Goal: Task Accomplishment & Management: Use online tool/utility

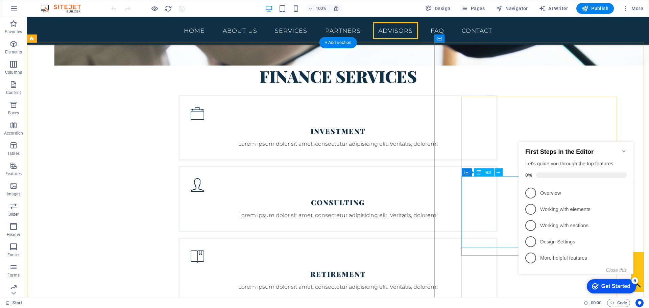
scroll to position [1409, 0]
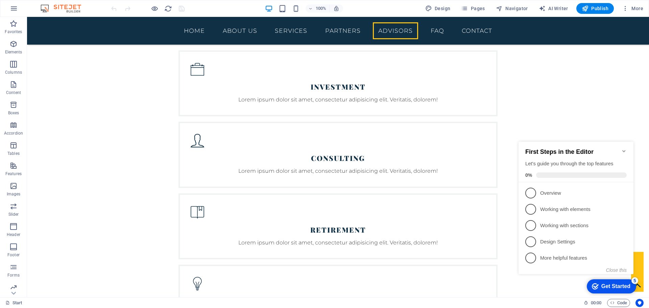
click at [624, 148] on icon "Minimize checklist" at bounding box center [624, 150] width 5 height 5
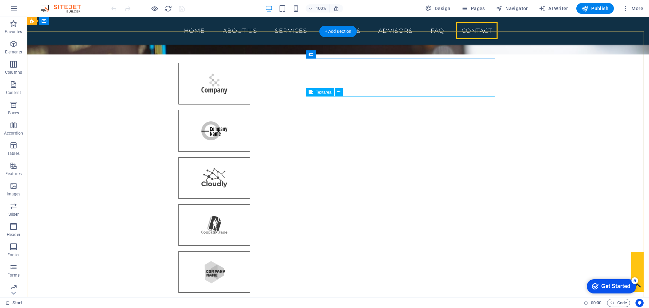
scroll to position [2121, 0]
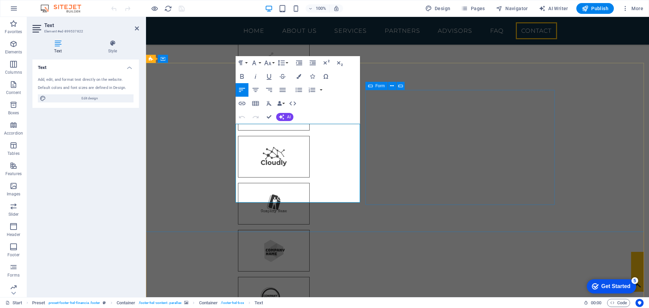
scroll to position [2122, 0]
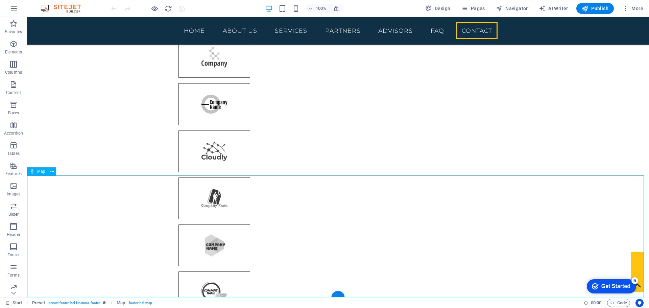
scroll to position [2178, 0]
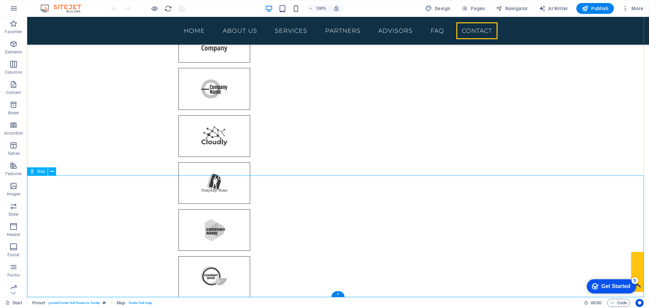
select select "1"
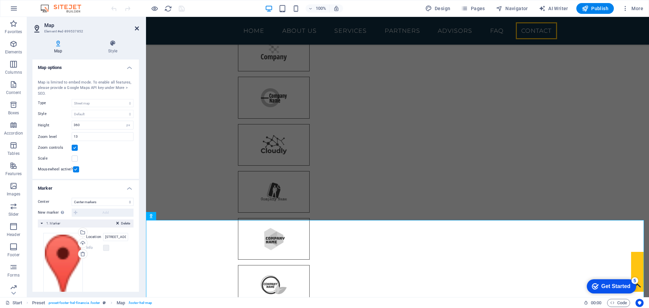
click at [138, 27] on icon at bounding box center [137, 28] width 4 height 5
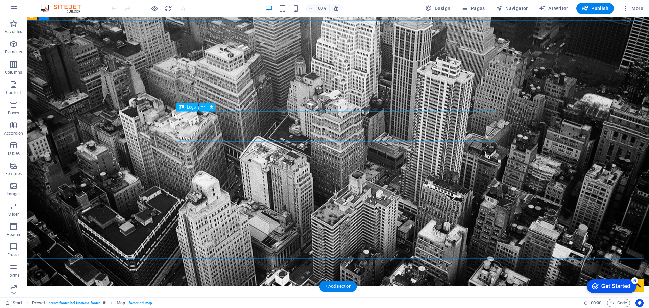
scroll to position [0, 0]
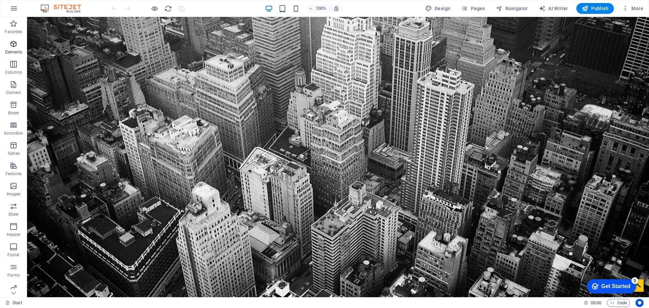
click at [17, 46] on icon "button" at bounding box center [13, 44] width 8 height 8
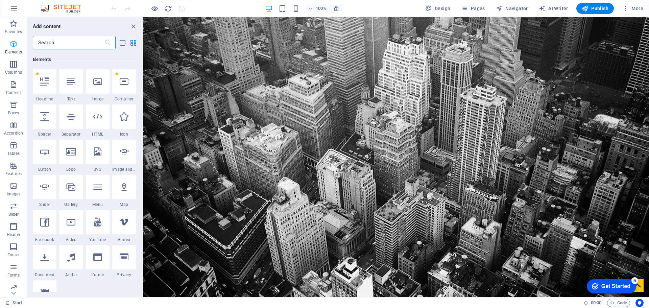
scroll to position [72, 0]
click at [95, 82] on icon at bounding box center [97, 80] width 9 height 9
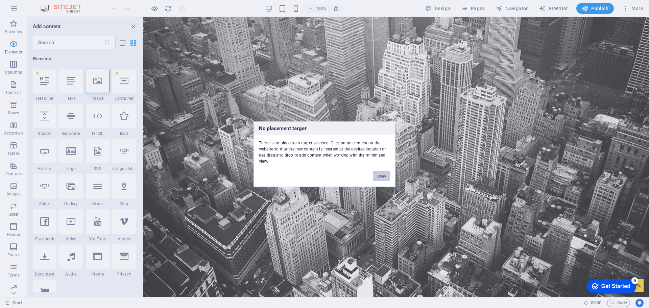
click at [380, 175] on button "Okay" at bounding box center [381, 176] width 17 height 10
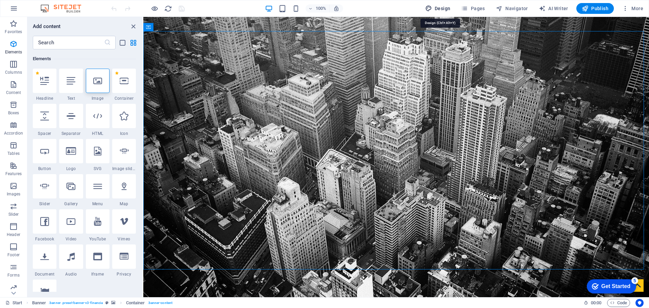
click at [442, 8] on span "Design" at bounding box center [437, 8] width 25 height 7
select select "rem"
select select "300"
select select "px"
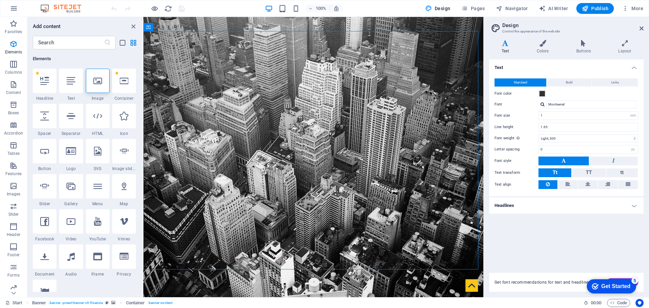
click at [9, 6] on button "button" at bounding box center [14, 8] width 16 height 16
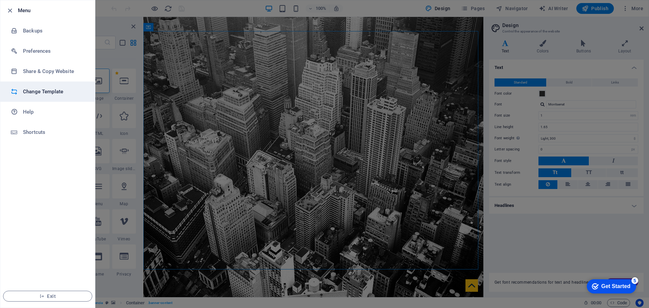
click at [50, 95] on h6 "Change Template" at bounding box center [54, 92] width 63 height 8
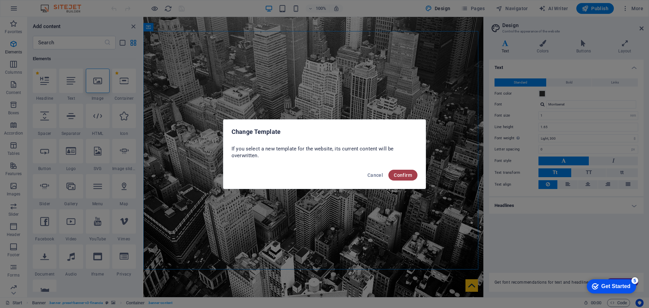
click at [395, 173] on span "Confirm" at bounding box center [403, 174] width 18 height 5
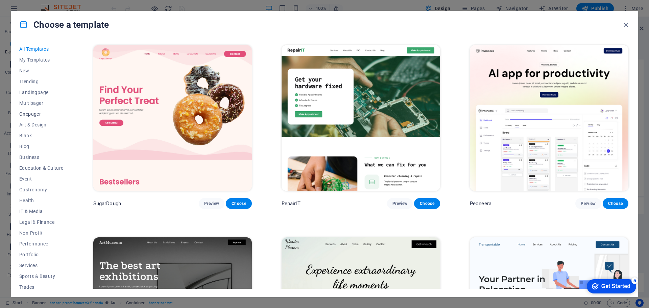
scroll to position [25, 0]
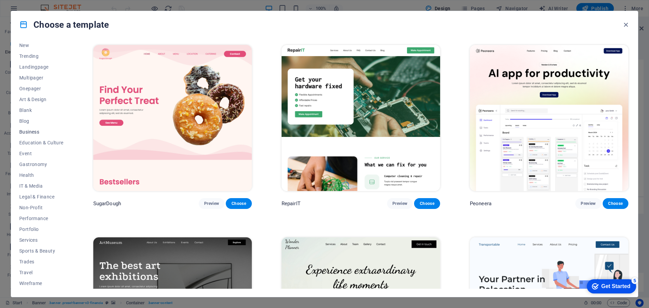
click at [34, 130] on span "Business" at bounding box center [41, 131] width 44 height 5
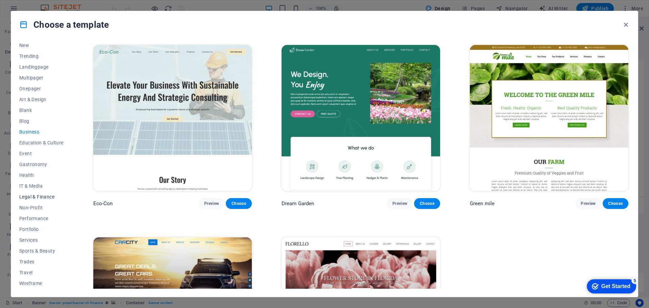
click at [44, 195] on span "Legal & Finance" at bounding box center [41, 196] width 44 height 5
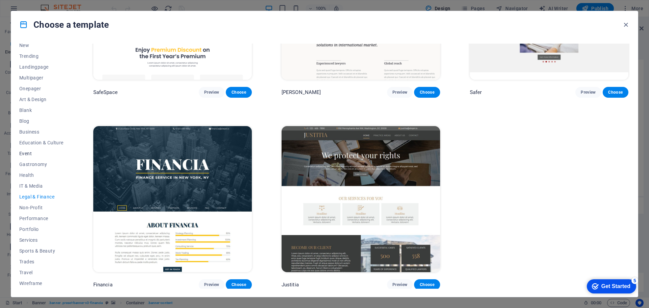
scroll to position [0, 0]
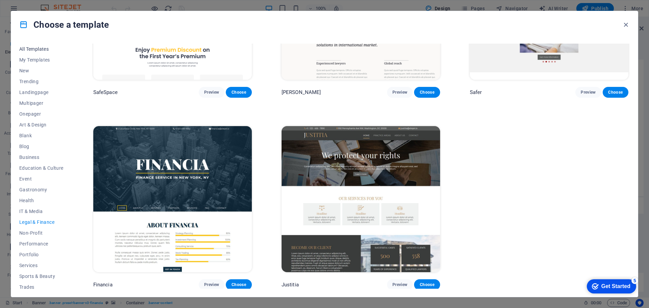
click at [31, 46] on span "All Templates" at bounding box center [41, 48] width 44 height 5
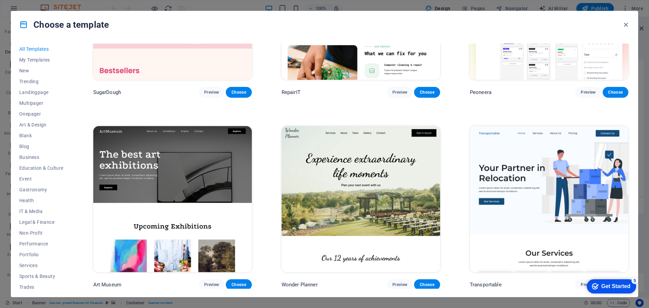
scroll to position [1645, 0]
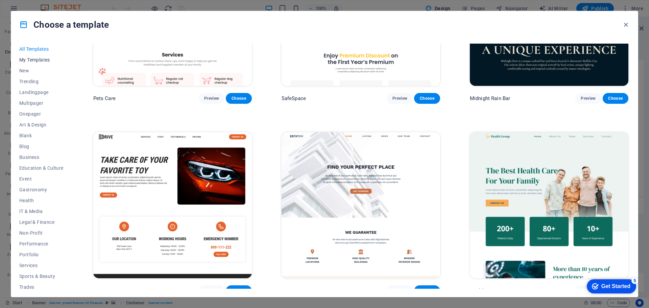
click at [37, 58] on span "My Templates" at bounding box center [41, 59] width 44 height 5
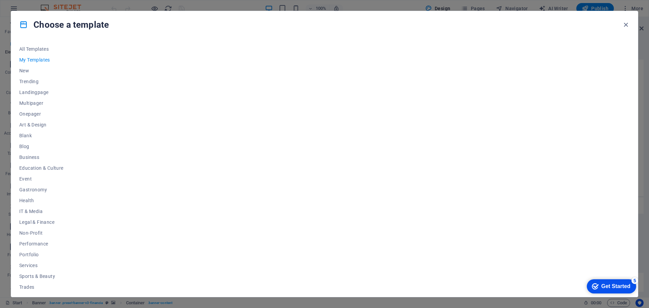
click at [21, 41] on div "All Templates My Templates New Trending Landingpage Multipager Onepager Art & D…" at bounding box center [324, 167] width 627 height 259
click at [32, 47] on span "All Templates" at bounding box center [41, 48] width 44 height 5
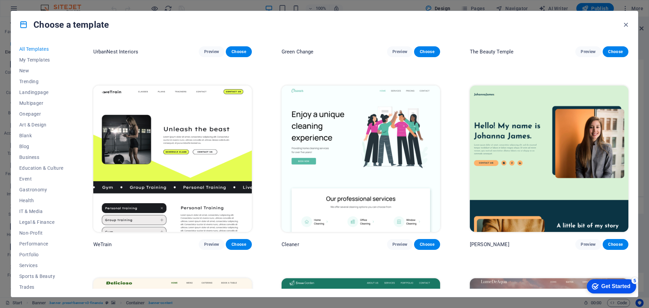
scroll to position [1127, 0]
